Goal: Find contact information: Find contact information

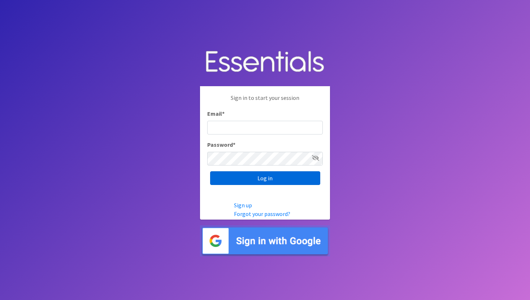
type input "Community@jlabq.org"
click at [279, 184] on input "Log in" at bounding box center [265, 178] width 110 height 14
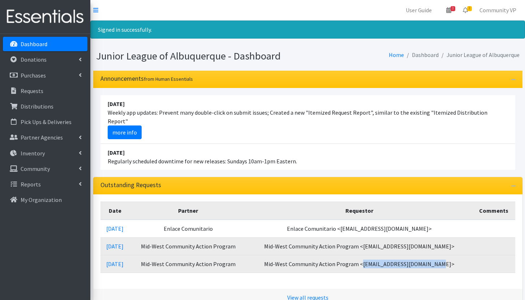
drag, startPoint x: 376, startPoint y: 255, endPoint x: 448, endPoint y: 256, distance: 72.6
click at [448, 256] on td "Mid-West Community Action Program <[EMAIL_ADDRESS][DOMAIN_NAME]>" at bounding box center [359, 264] width 225 height 18
copy td "dpurgerson@ourkidzrock.org"
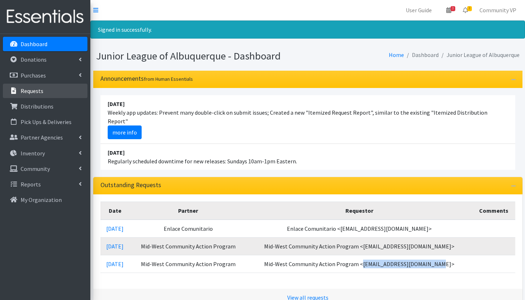
click at [39, 89] on p "Requests" at bounding box center [32, 90] width 23 height 7
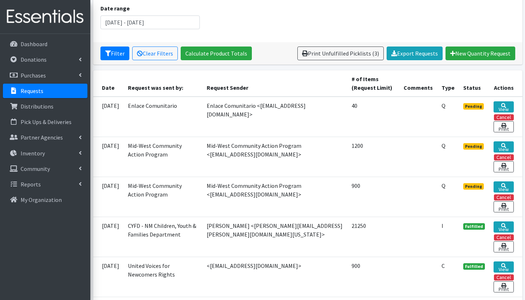
scroll to position [144, 0]
